Goal: Information Seeking & Learning: Understand process/instructions

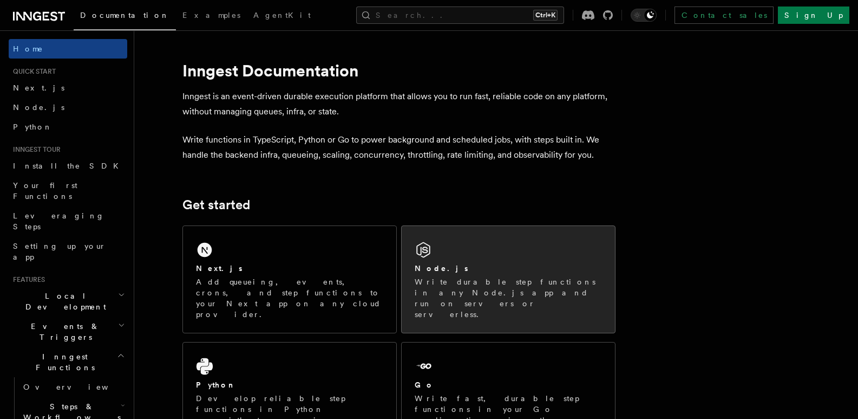
click at [433, 277] on p "Write durable step functions in any Node.js app and run on servers or serverles…" at bounding box center [508, 297] width 187 height 43
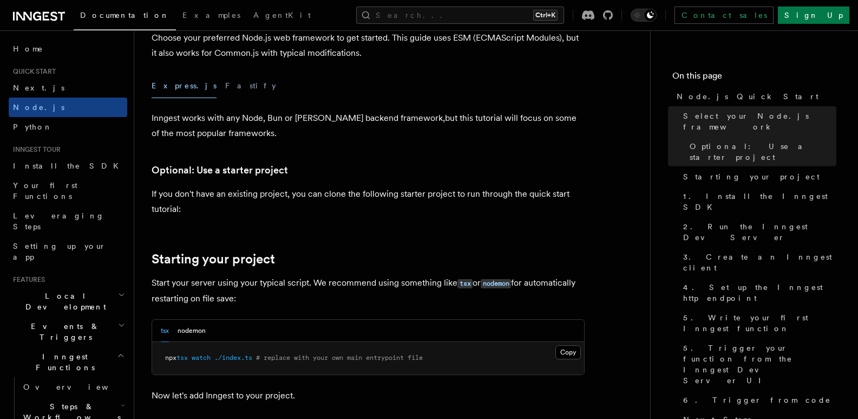
scroll to position [539, 0]
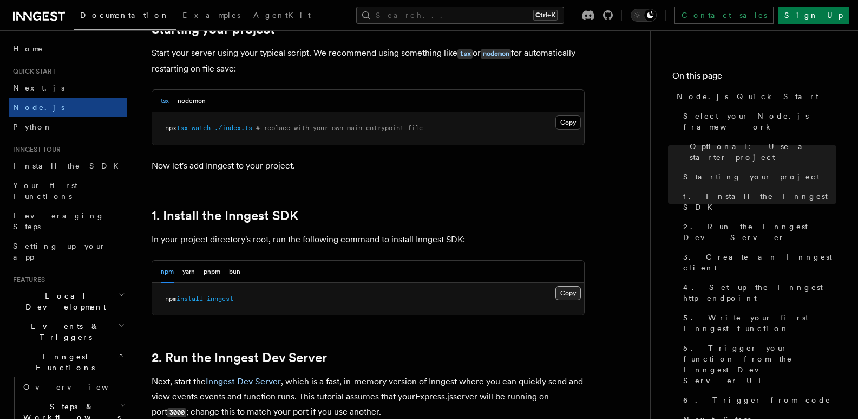
click at [573, 290] on button "Copy Copied" at bounding box center [568, 293] width 25 height 14
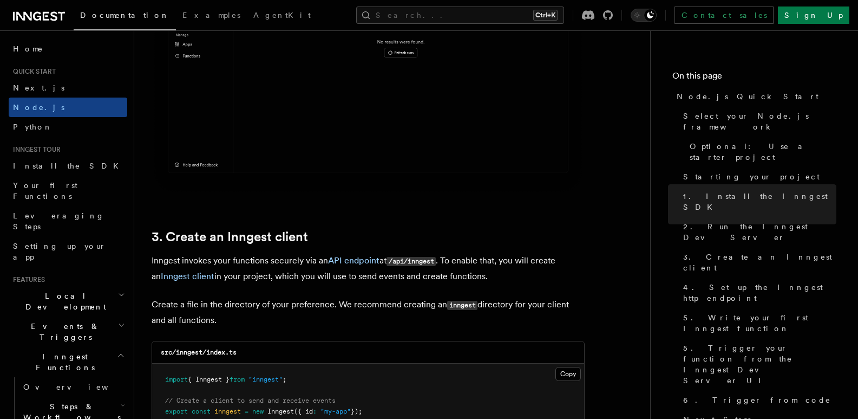
scroll to position [1341, 0]
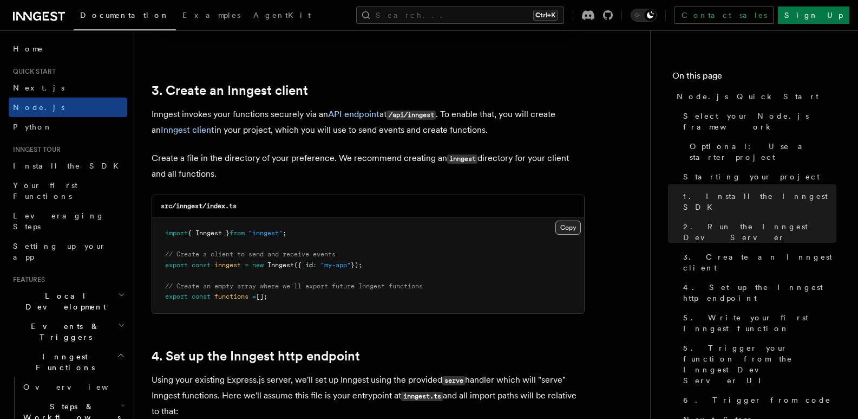
click at [563, 225] on button "Copy Copied" at bounding box center [568, 227] width 25 height 14
